Goal: Task Accomplishment & Management: Complete application form

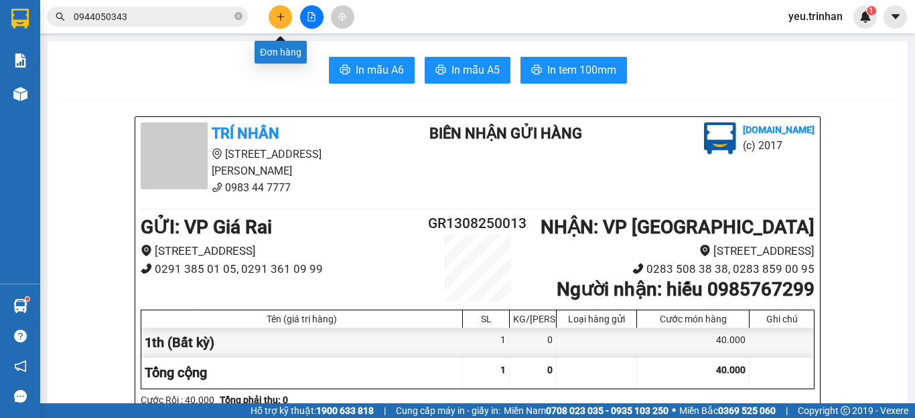
click at [277, 21] on button at bounding box center [279, 16] width 23 height 23
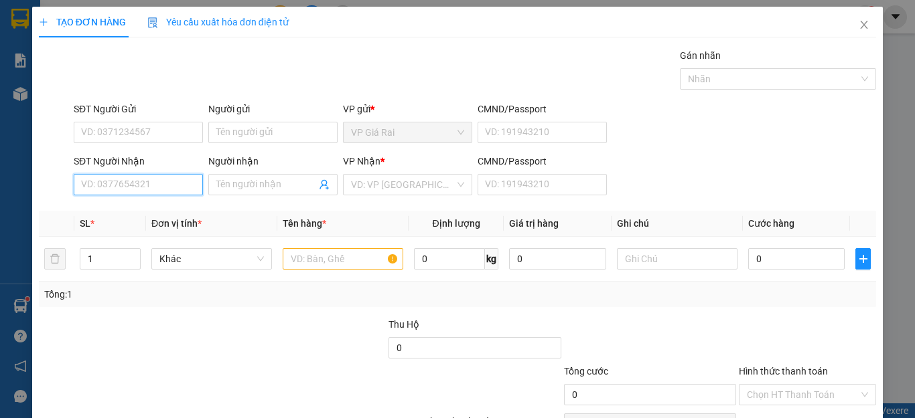
click at [122, 183] on input "SĐT Người Nhận" at bounding box center [138, 184] width 129 height 21
type input "0859795900"
click at [106, 216] on div "0859795900 - bính" at bounding box center [136, 211] width 111 height 15
type input "bính"
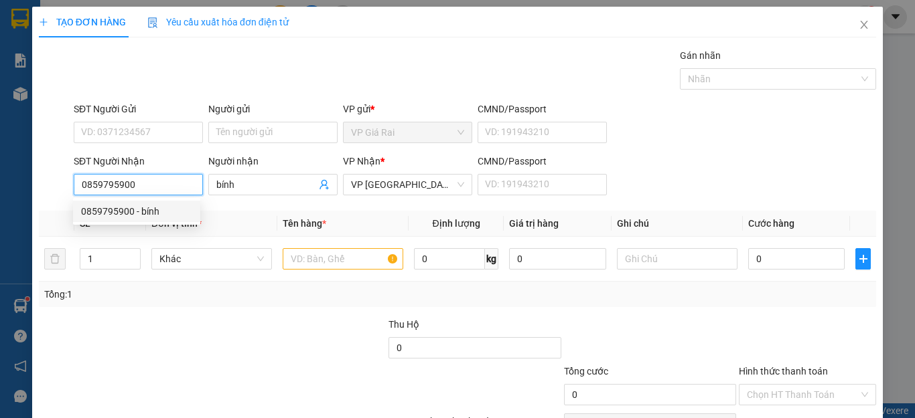
type input "40.000"
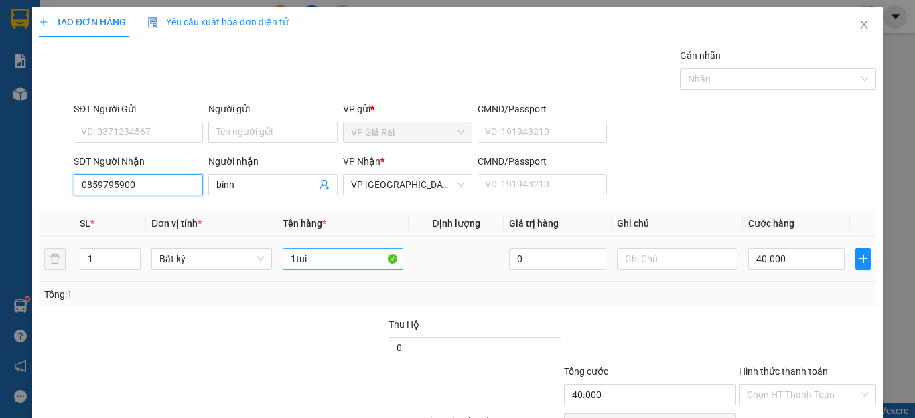
type input "0859795900"
drag, startPoint x: 328, startPoint y: 259, endPoint x: 342, endPoint y: 254, distance: 14.8
click at [332, 257] on input "1tui" at bounding box center [343, 258] width 121 height 21
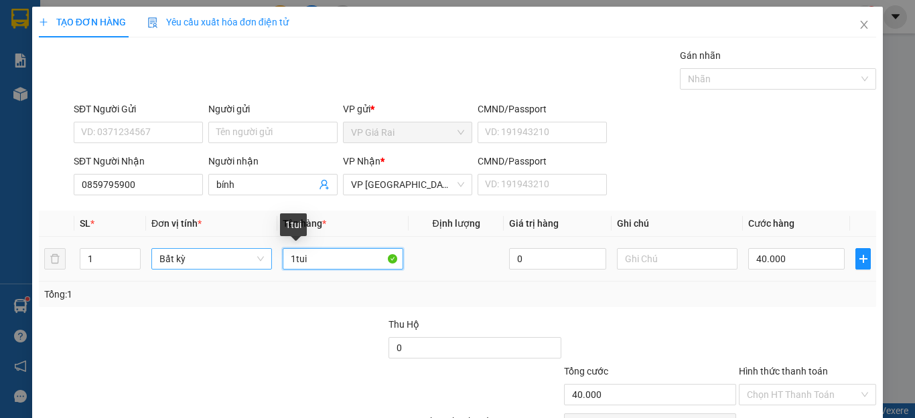
drag, startPoint x: 281, startPoint y: 259, endPoint x: 221, endPoint y: 268, distance: 61.0
click at [221, 268] on tr "1 Bất kỳ 1tui 0 40.000" at bounding box center [457, 259] width 837 height 45
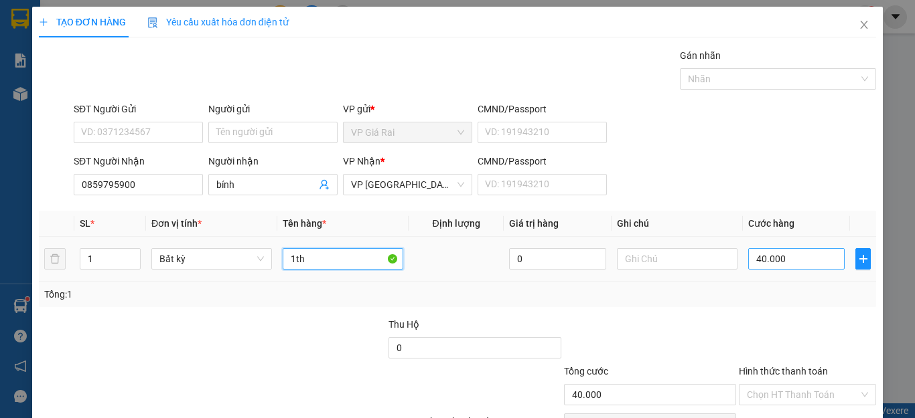
type input "1th"
click at [749, 264] on input "40.000" at bounding box center [796, 258] width 96 height 21
type input "3"
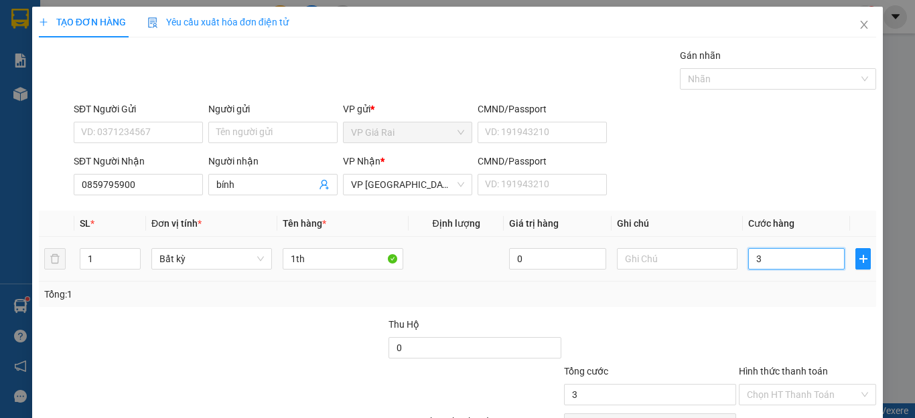
type input "30"
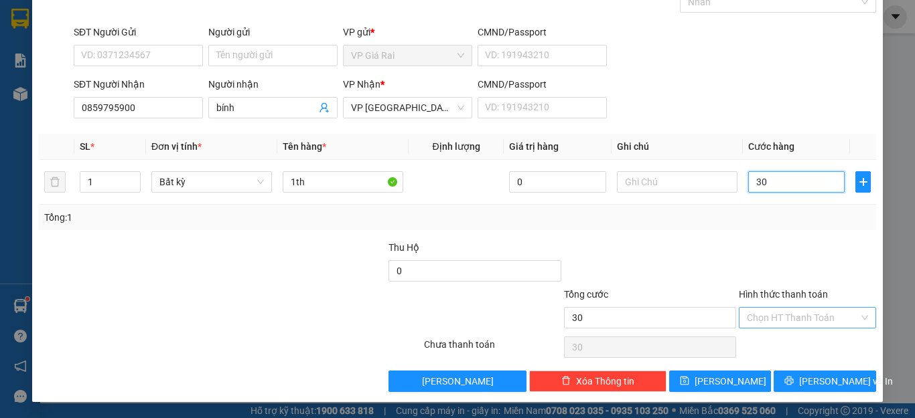
type input "30"
type input "30.000"
click at [763, 324] on input "Hình thức thanh toán" at bounding box center [803, 318] width 112 height 20
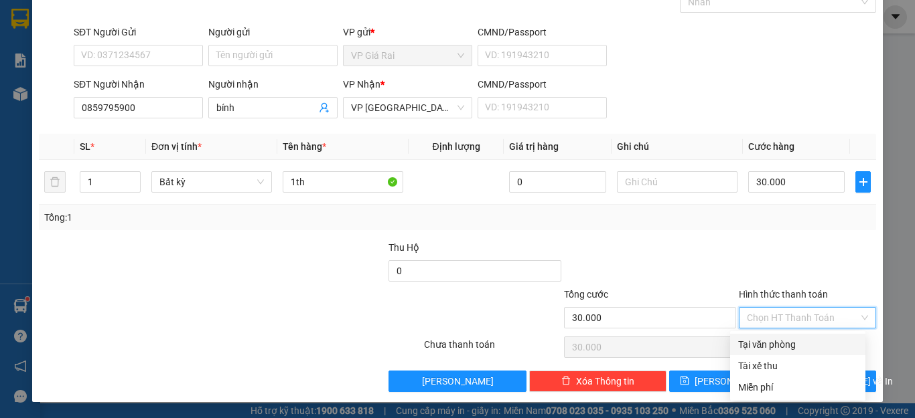
drag, startPoint x: 770, startPoint y: 350, endPoint x: 783, endPoint y: 364, distance: 19.5
click at [770, 350] on div "Tại văn phòng" at bounding box center [797, 344] width 119 height 15
type input "0"
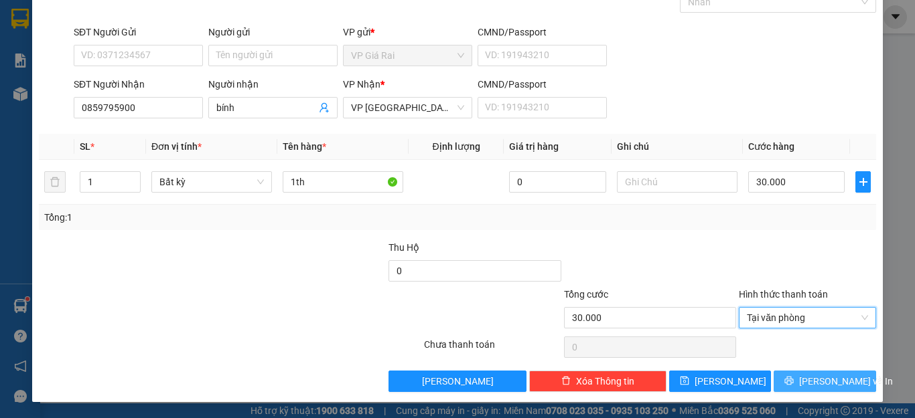
click at [805, 381] on span "[PERSON_NAME] và In" at bounding box center [846, 381] width 94 height 15
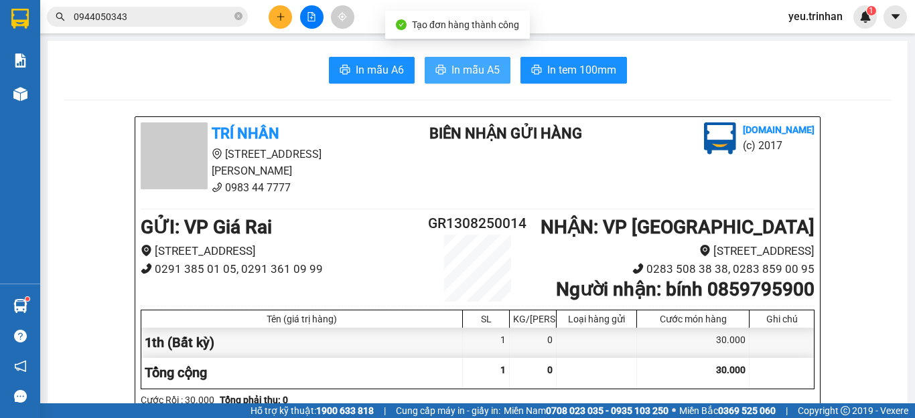
click at [460, 77] on span "In mẫu A5" at bounding box center [475, 70] width 48 height 17
drag, startPoint x: 293, startPoint y: 6, endPoint x: 288, endPoint y: 11, distance: 7.1
click at [293, 6] on div at bounding box center [311, 16] width 100 height 23
click at [285, 14] on button at bounding box center [279, 16] width 23 height 23
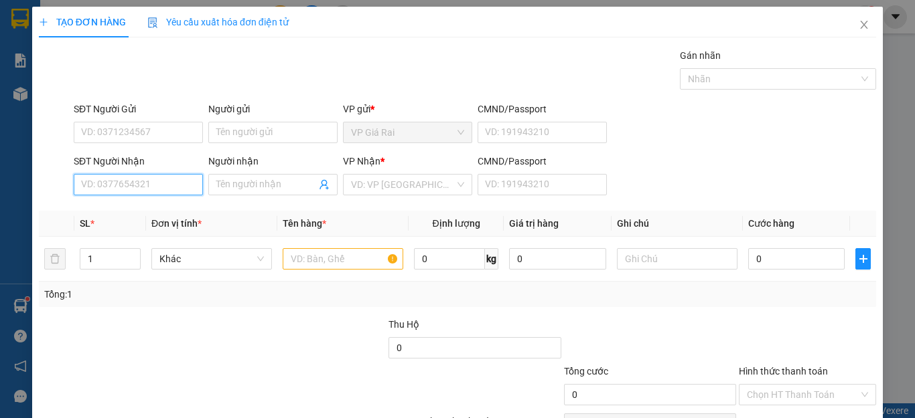
click at [155, 191] on input "SĐT Người Nhận" at bounding box center [138, 184] width 129 height 21
click at [110, 206] on div "0868086809 - DIỄM" at bounding box center [136, 211] width 111 height 15
type input "0868086809"
type input "DIỄM"
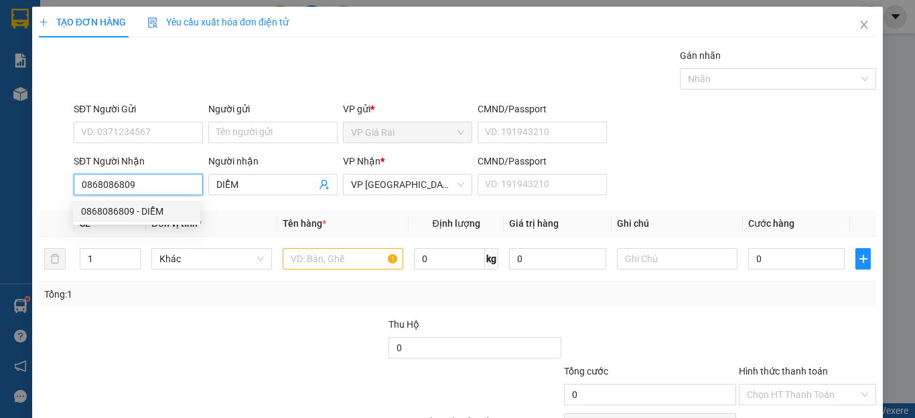
type input "100.000"
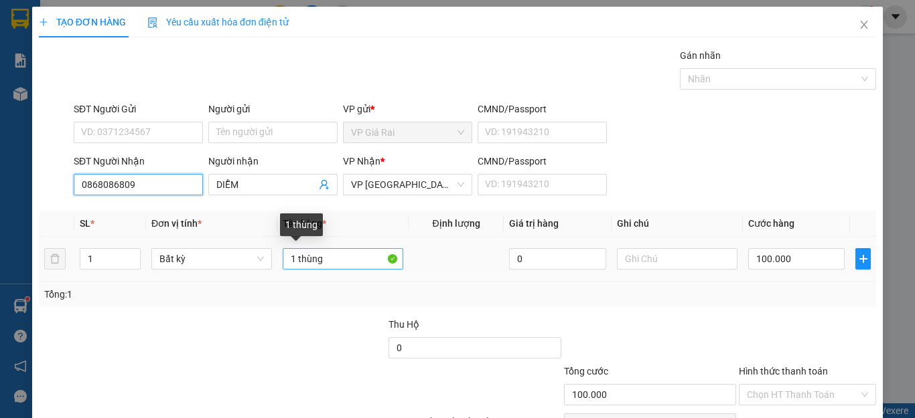
type input "0868086809"
drag, startPoint x: 350, startPoint y: 259, endPoint x: 232, endPoint y: 268, distance: 117.5
click at [232, 268] on tr "1 Bất kỳ 1 thùng 0 100.000" at bounding box center [457, 259] width 837 height 45
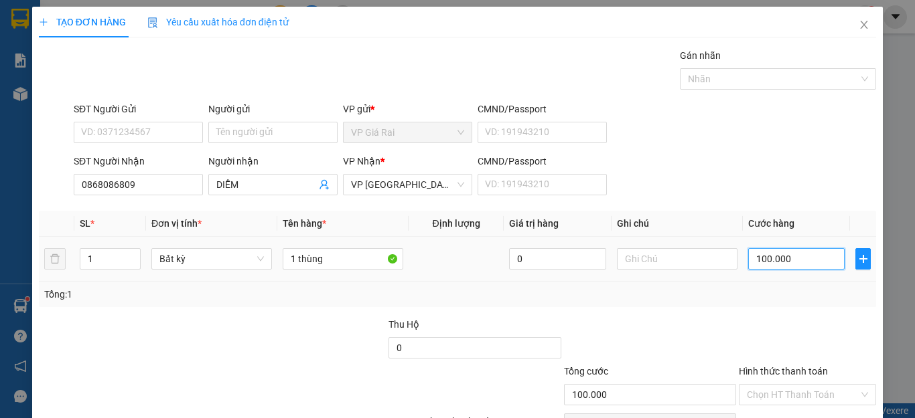
click at [756, 258] on input "100.000" at bounding box center [796, 258] width 96 height 21
type input "4"
type input "40"
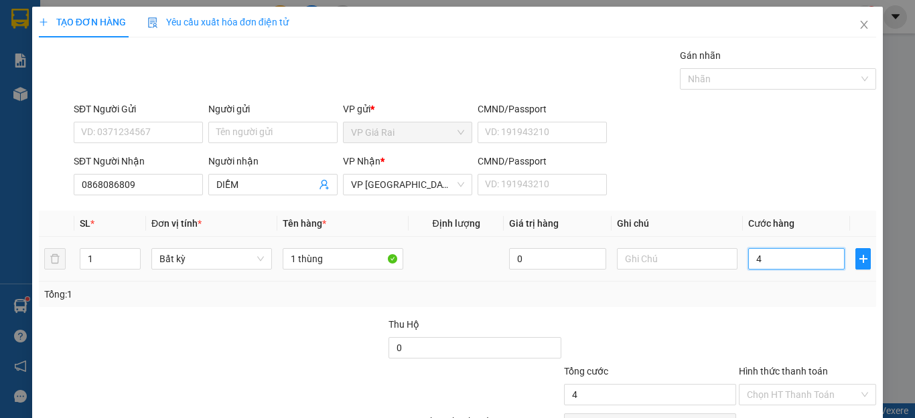
type input "40"
type input "40.000"
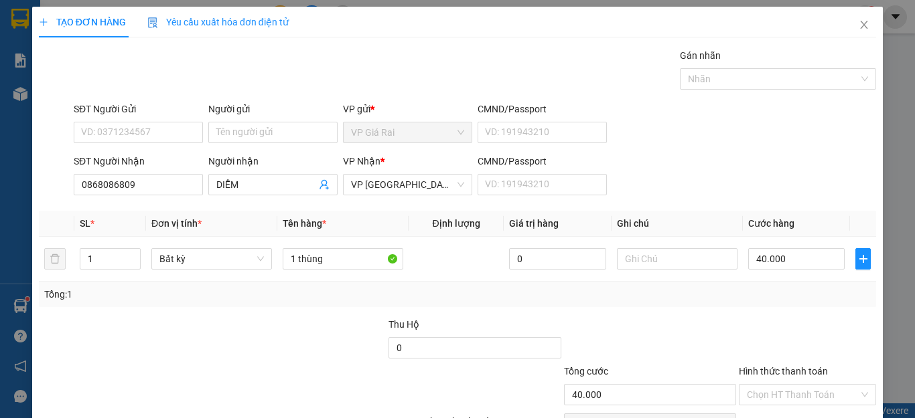
click at [728, 298] on div "Tổng: 1" at bounding box center [457, 294] width 826 height 15
click at [783, 261] on input "40.000" at bounding box center [796, 258] width 96 height 21
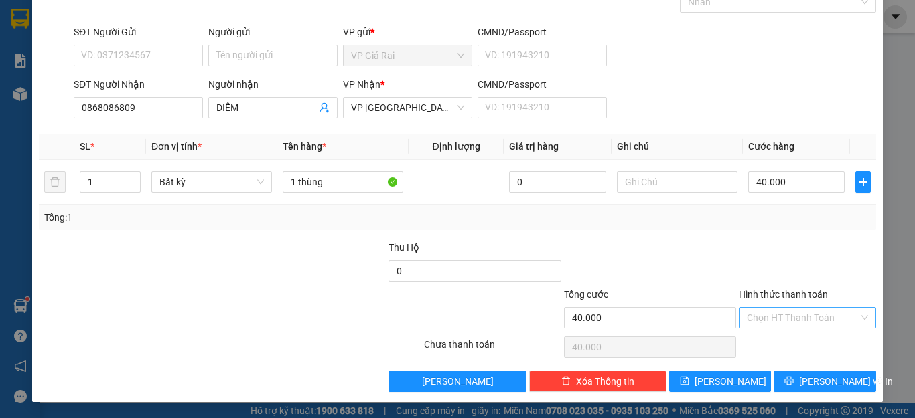
click at [776, 325] on input "Hình thức thanh toán" at bounding box center [803, 318] width 112 height 20
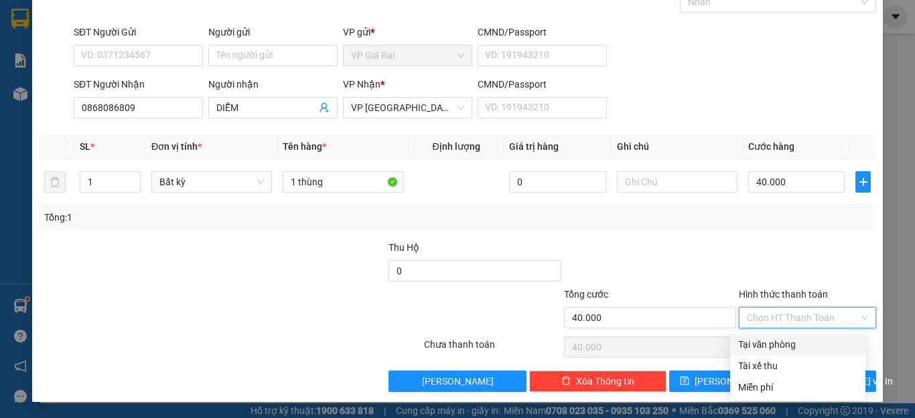
click at [769, 343] on div "Tại văn phòng" at bounding box center [797, 344] width 119 height 15
type input "0"
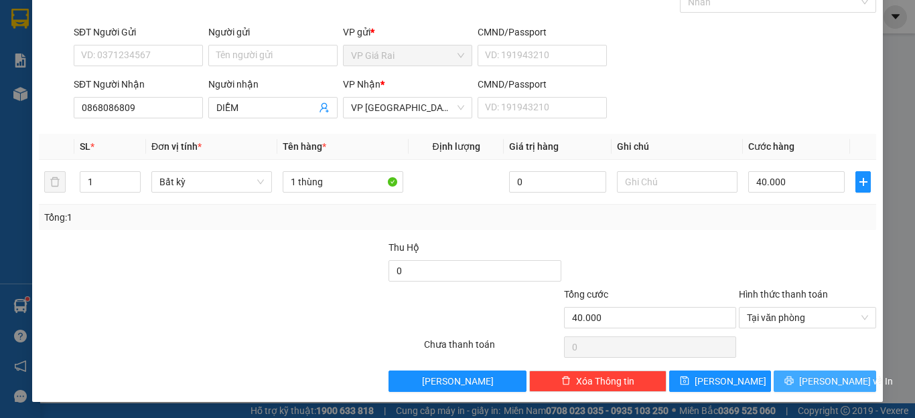
click at [789, 383] on icon "printer" at bounding box center [789, 381] width 9 height 9
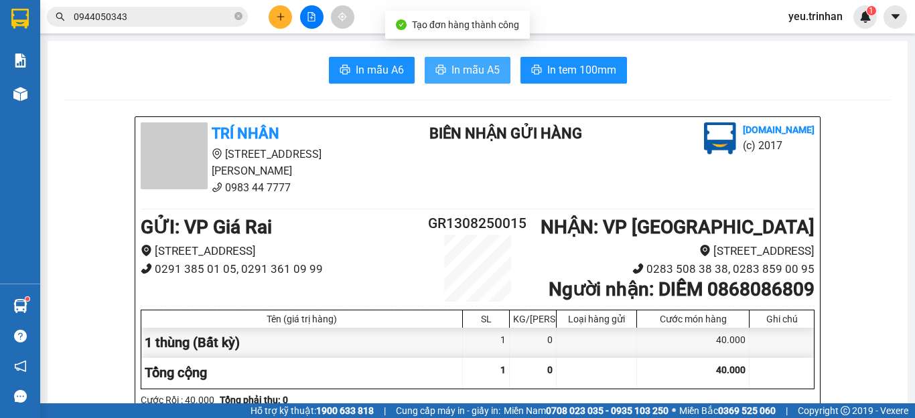
click at [430, 82] on button "In mẫu A5" at bounding box center [468, 70] width 86 height 27
click at [433, 81] on button "In mẫu A5" at bounding box center [468, 70] width 86 height 27
